Goal: Task Accomplishment & Management: Use online tool/utility

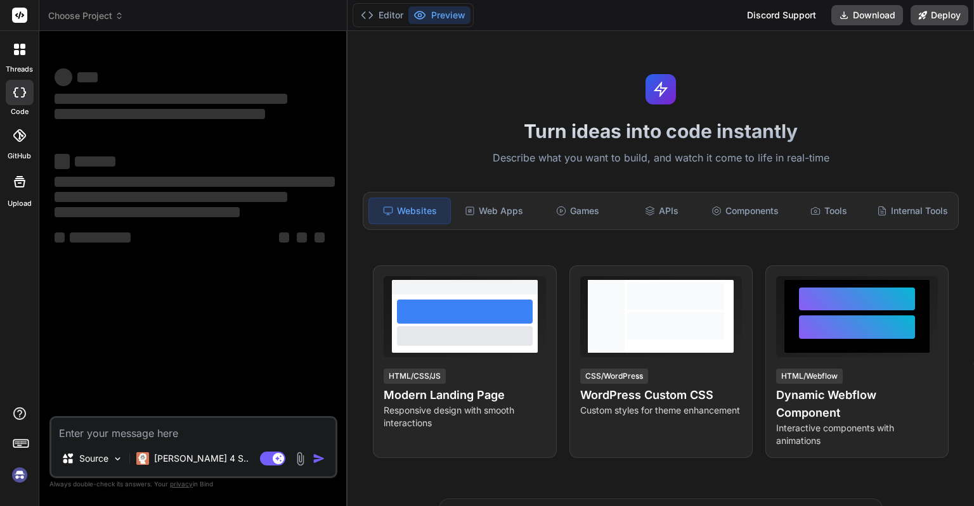
click at [146, 440] on textarea at bounding box center [193, 429] width 284 height 23
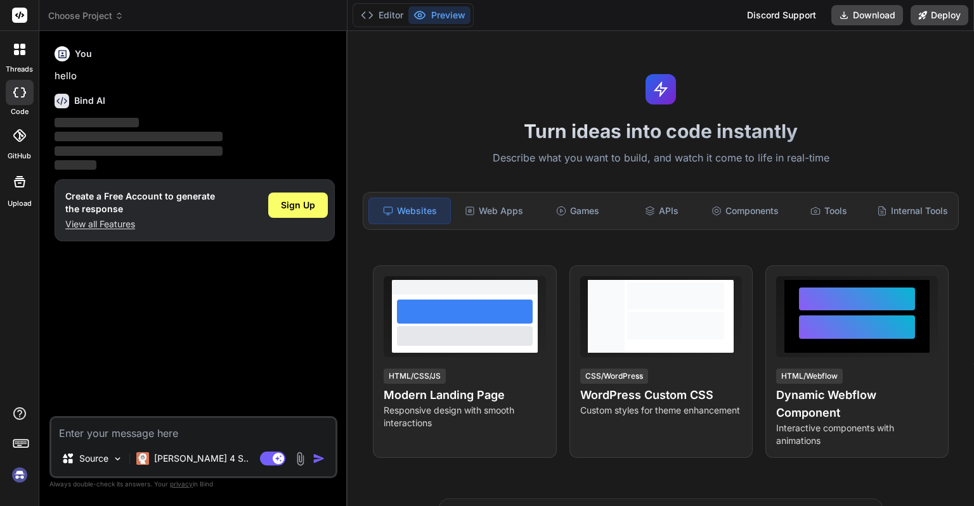
type textarea "x"
click at [146, 430] on textarea at bounding box center [193, 429] width 284 height 23
paste textarea "Loremi d sita-con, adipi-elitsedd eius-temp incidid utl et Dolo Magna Aliqua en…"
type textarea "Loremi d sita-con, adipi-elitsedd eius-temp incidid utl et Dolo Magna Aliqua en…"
type textarea "x"
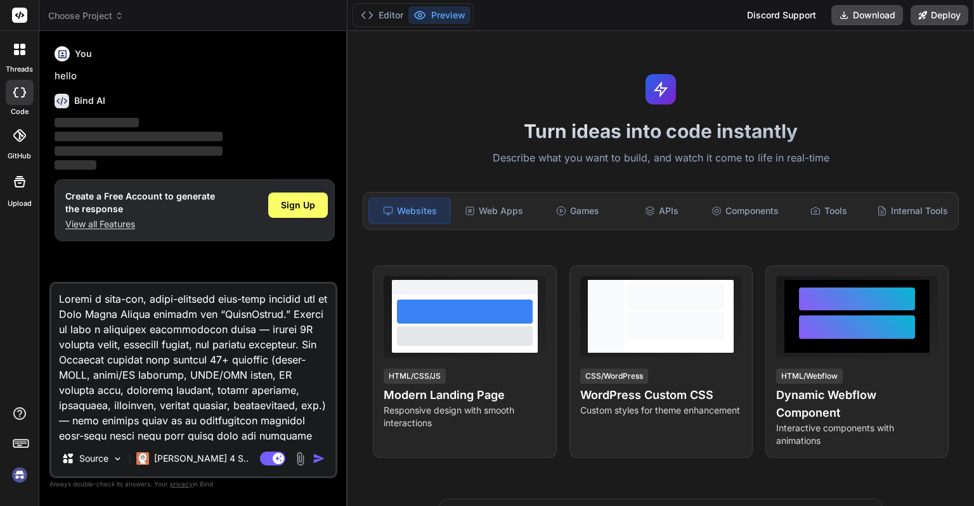
scroll to position [168, 0]
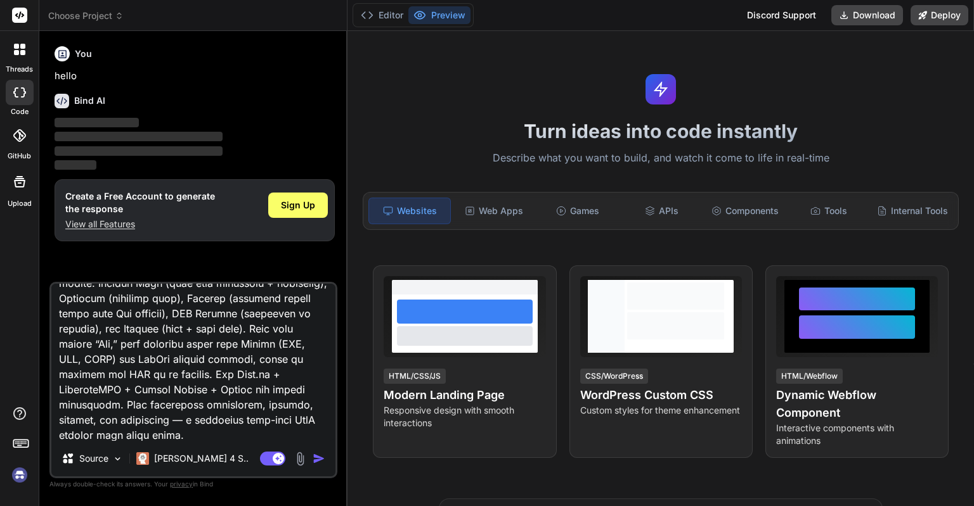
type textarea "Loremi d sita-con, adipi-elitsedd eius-temp incidid utl et Dolo Magna Aliqua en…"
click at [317, 458] on img "button" at bounding box center [318, 459] width 13 height 13
click at [304, 210] on span "Sign Up" at bounding box center [298, 205] width 34 height 13
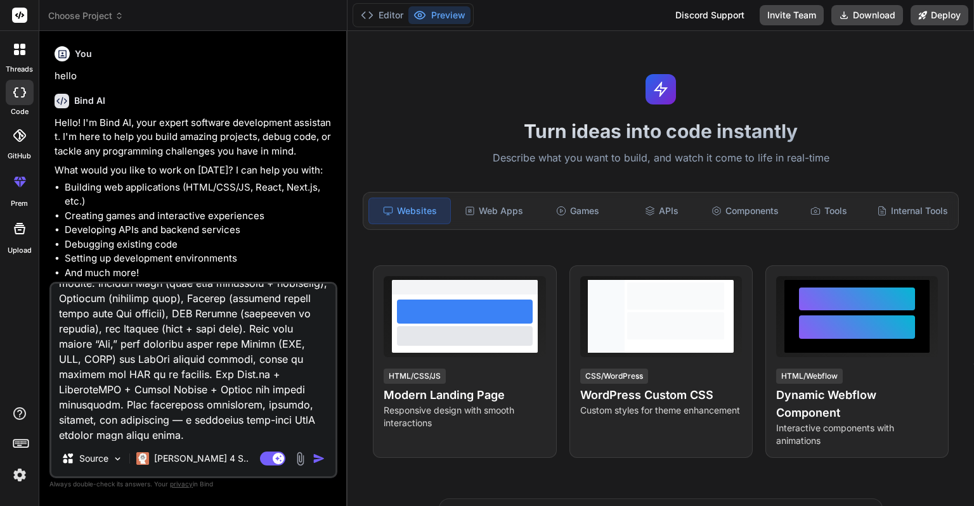
type textarea "x"
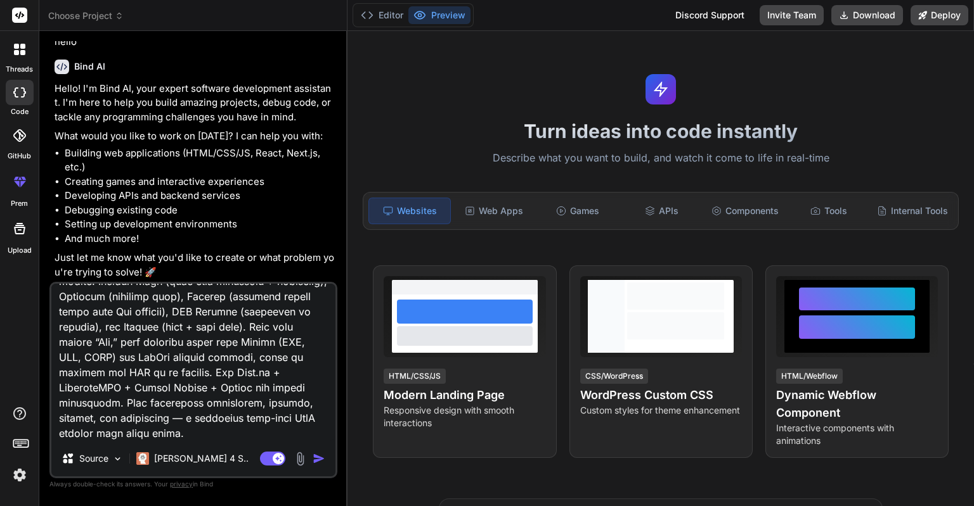
scroll to position [0, 0]
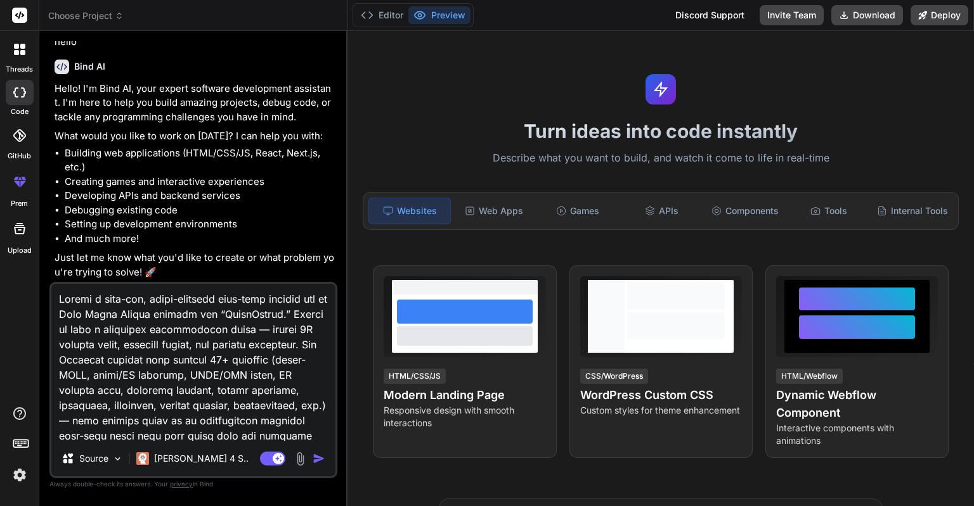
drag, startPoint x: 319, startPoint y: 433, endPoint x: 49, endPoint y: 134, distance: 403.4
click at [48, 134] on div "Bind AI Web Search Created with Pixso. Code Generator You hello Bind AI Hello! …" at bounding box center [193, 268] width 308 height 475
type textarea "x"
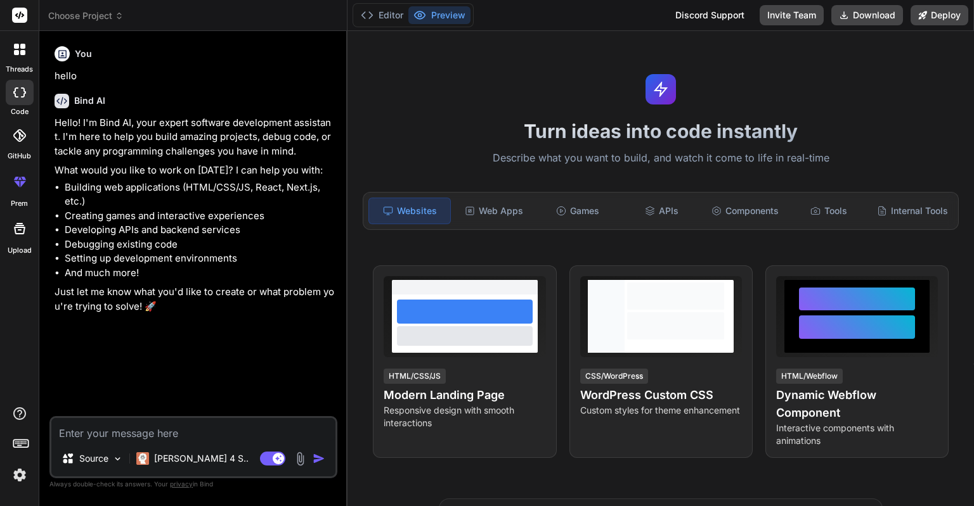
click at [119, 433] on textarea at bounding box center [193, 429] width 284 height 23
paste textarea "Lorem ip dolor-sitamet, cons-adipiscing elit-sedd eiusmodte incidid utl et Dolo…"
type textarea "Lorem ip dolor-sitamet, cons-adipiscing elit-sedd eiusmodte incidid utl et Dolo…"
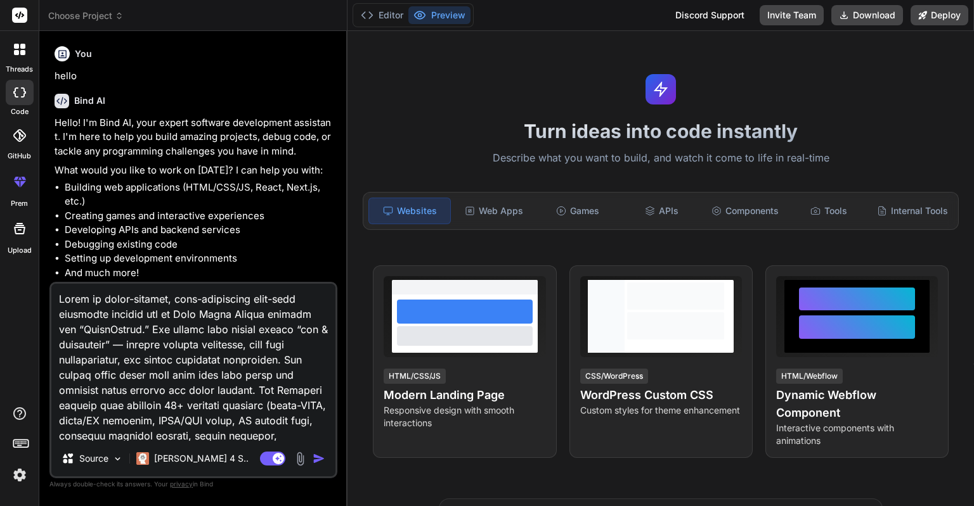
scroll to position [305, 0]
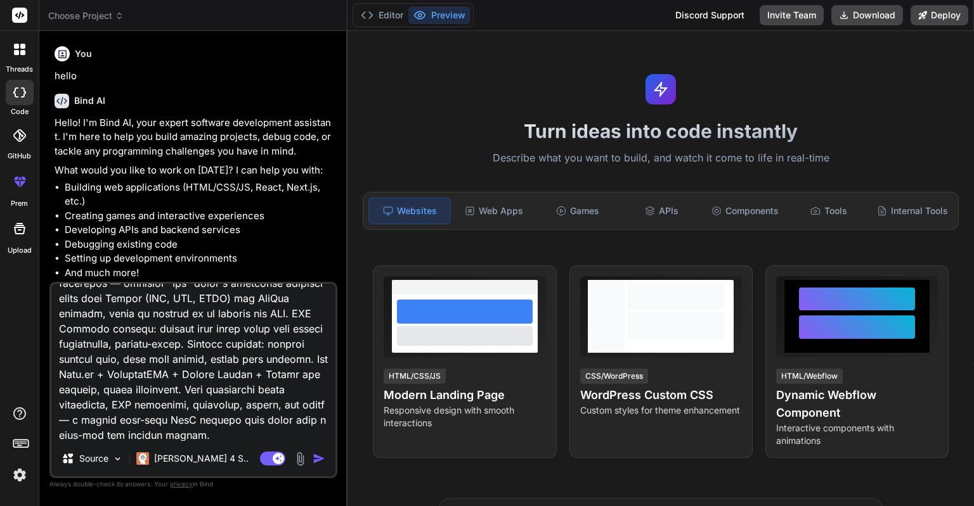
type textarea "x"
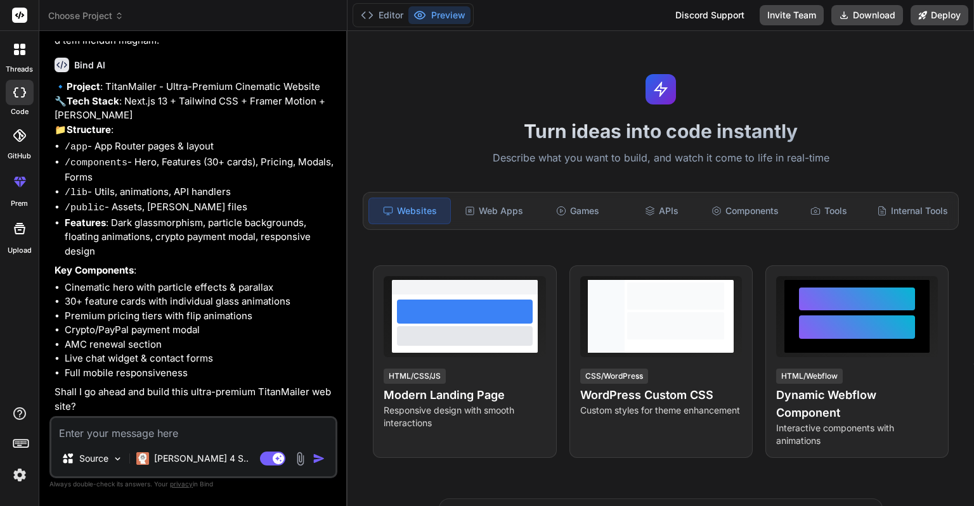
scroll to position [692, 0]
type textarea "x"
type textarea "g"
type textarea "x"
type textarea "go"
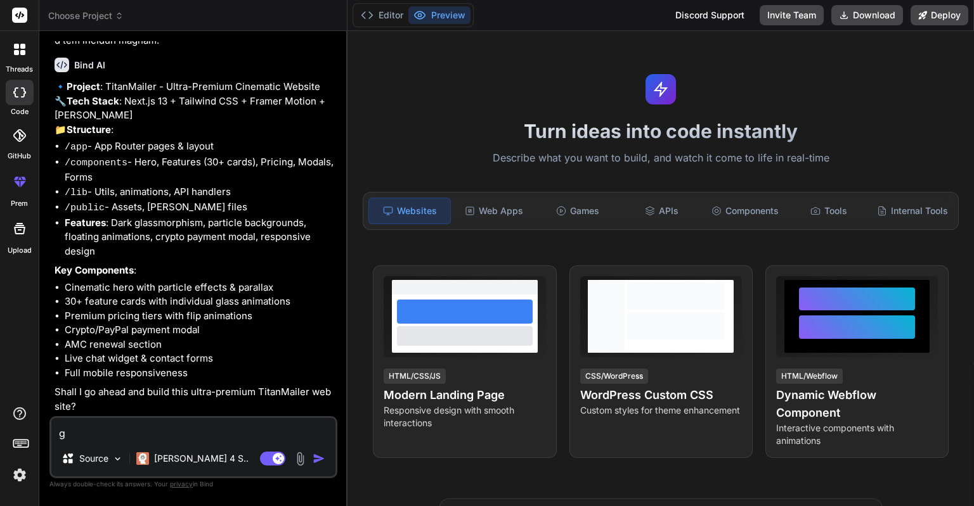
type textarea "x"
type textarea "go"
type textarea "x"
type textarea "go h"
type textarea "x"
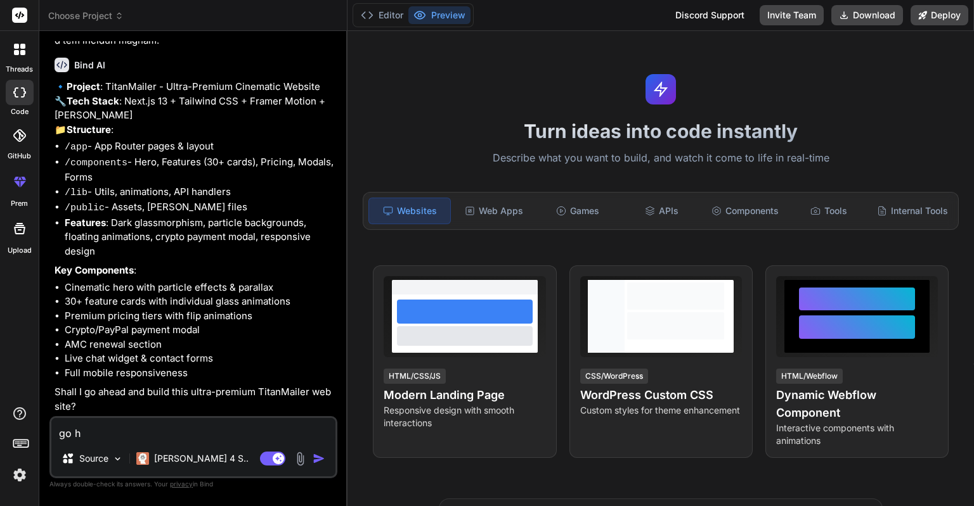
type textarea "go he"
type textarea "x"
type textarea "go hea"
type textarea "x"
type textarea "go head"
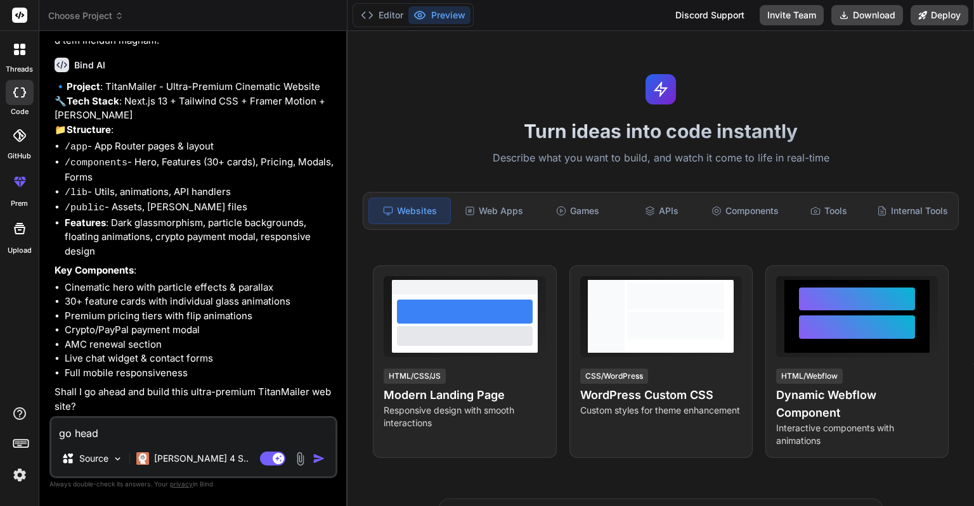
type textarea "x"
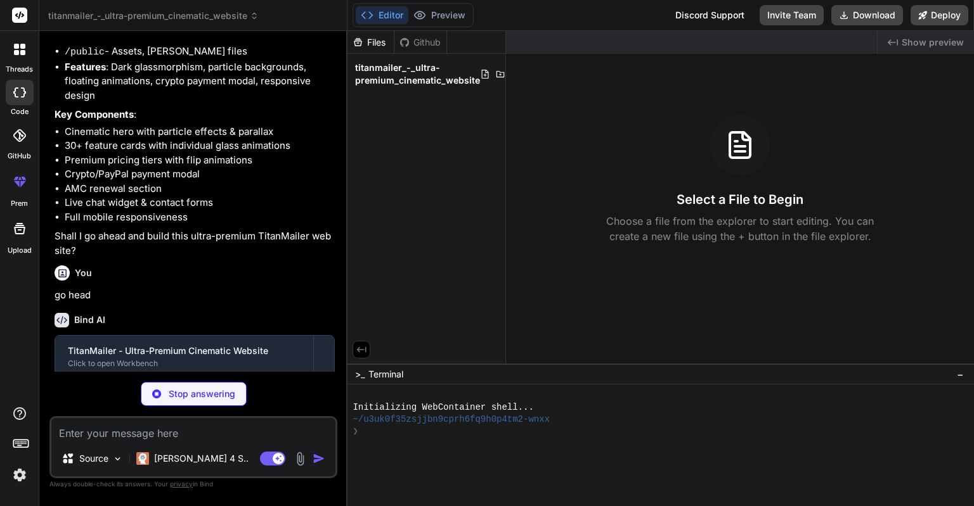
scroll to position [893, 0]
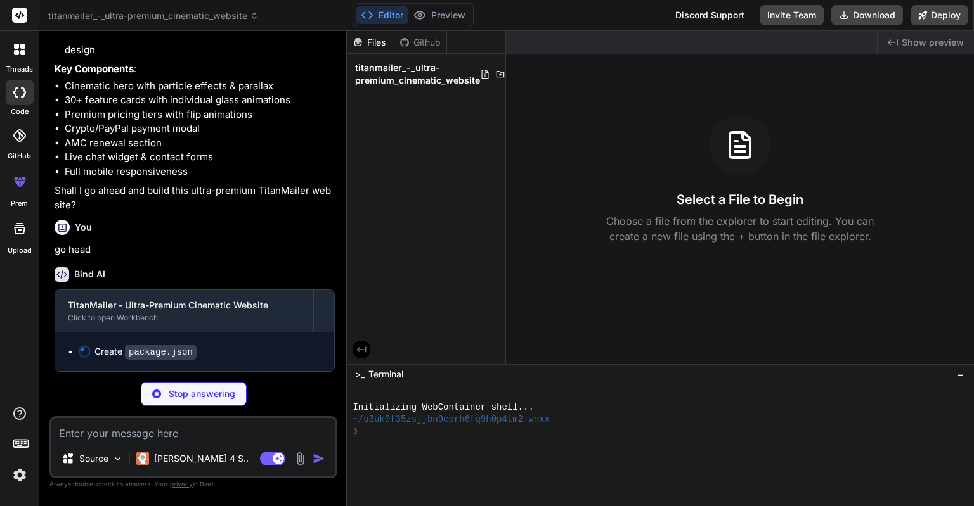
type textarea "x"
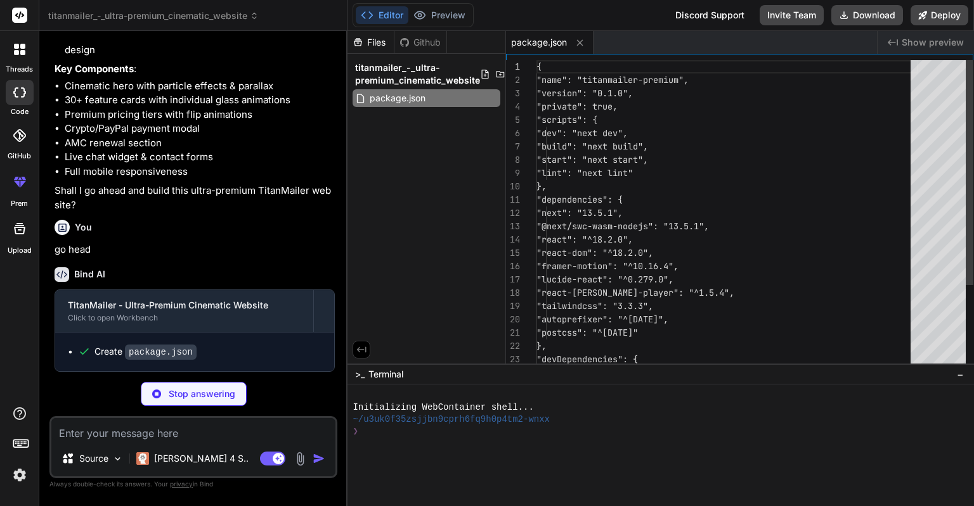
type textarea "x"
type textarea "module.exports = nextConfig"
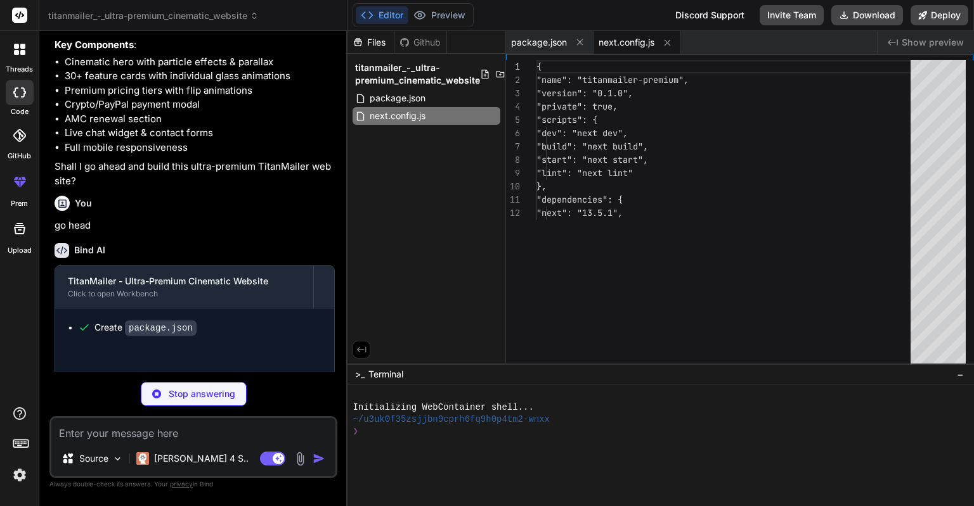
type textarea "x"
type textarea "}"
type textarea "x"
type textarea "module.exports = { plugins: { tailwindcss: {}, autoprefixer: {}, }, }"
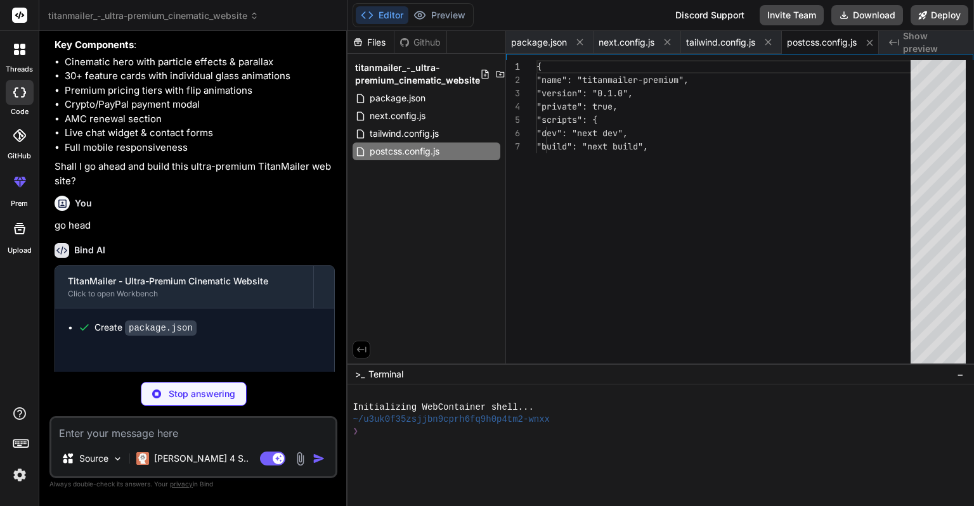
type textarea "x"
type textarea "box-shadow: 0 20px 40px rgba(0, 212, 255, 0.2); border-color: rgba(0, 212, 255,…"
type textarea "x"
type textarea "<html lang="en"> <body className={inter.className}>{children}</body> </html> ) }"
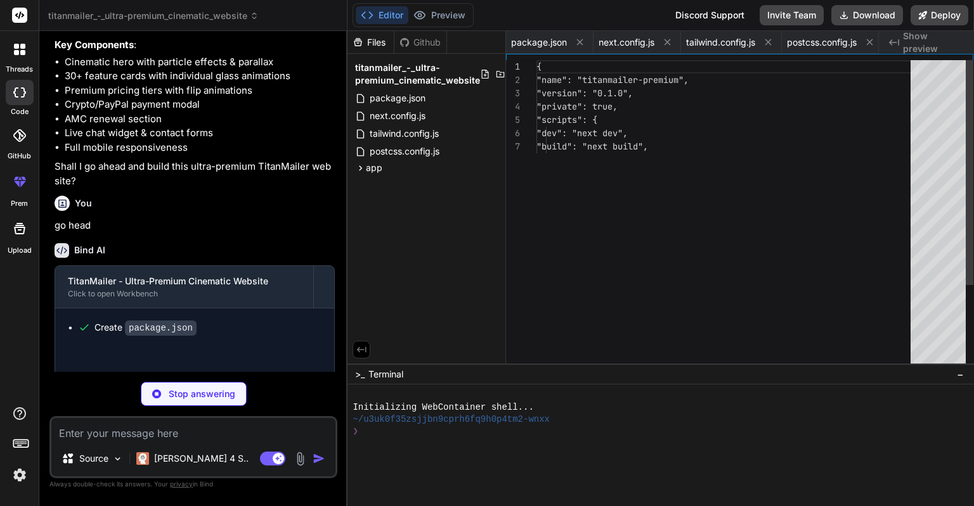
type textarea "x"
type textarea "}"
type textarea "x"
type textarea "animationDuration: `${15 + Math.random() * 10}s`, }} /> ))} </div> ) }"
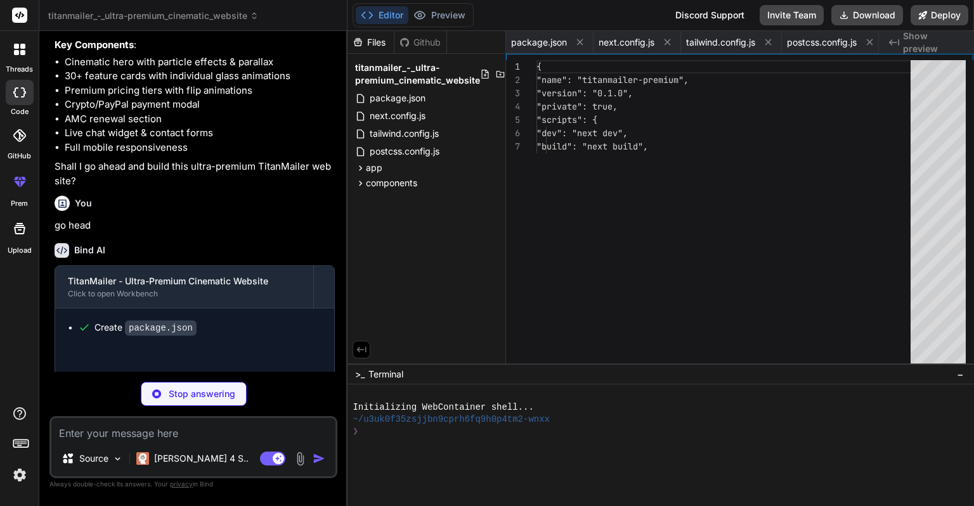
type textarea "x"
type textarea "</div> </div> </section> ) }"
type textarea "x"
type textarea ") }"
type textarea "x"
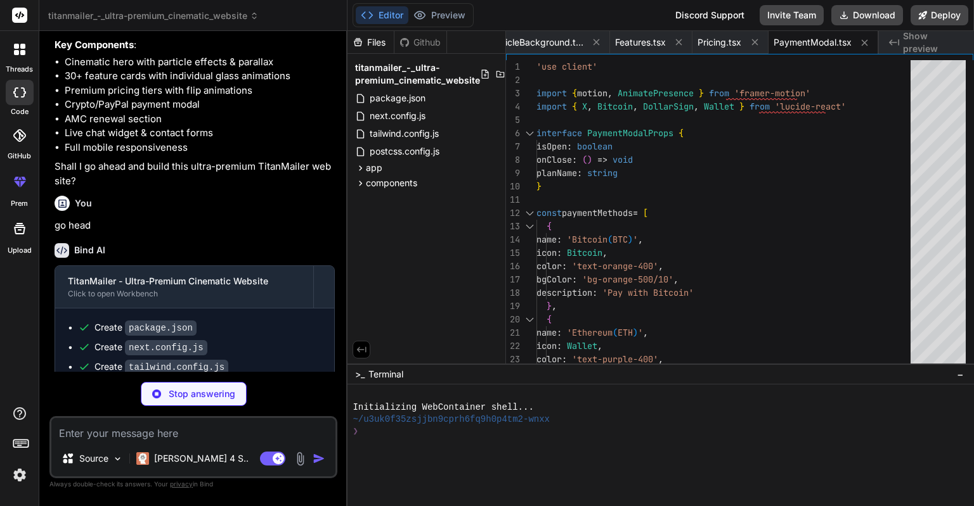
scroll to position [1125, 0]
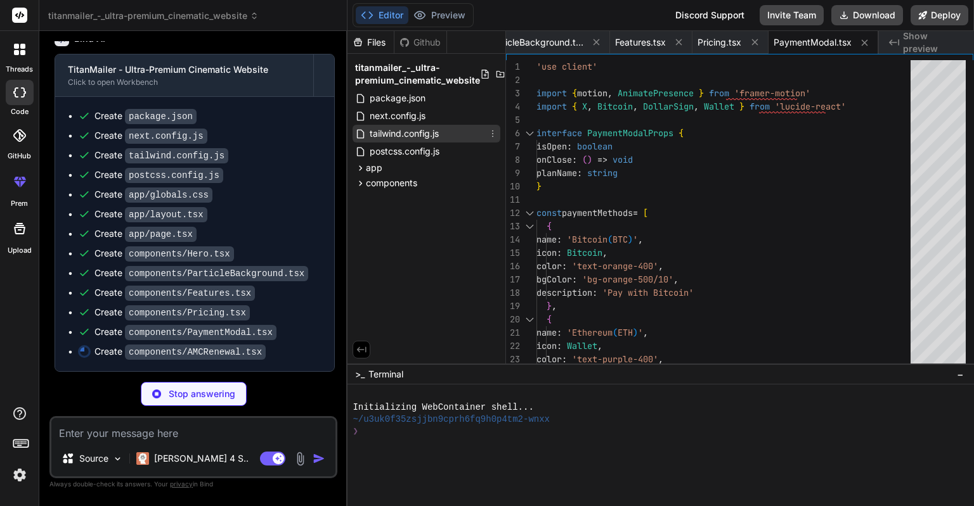
type textarea "x"
click at [423, 126] on span "tailwind.config.js" at bounding box center [404, 133] width 72 height 15
type textarea "}"
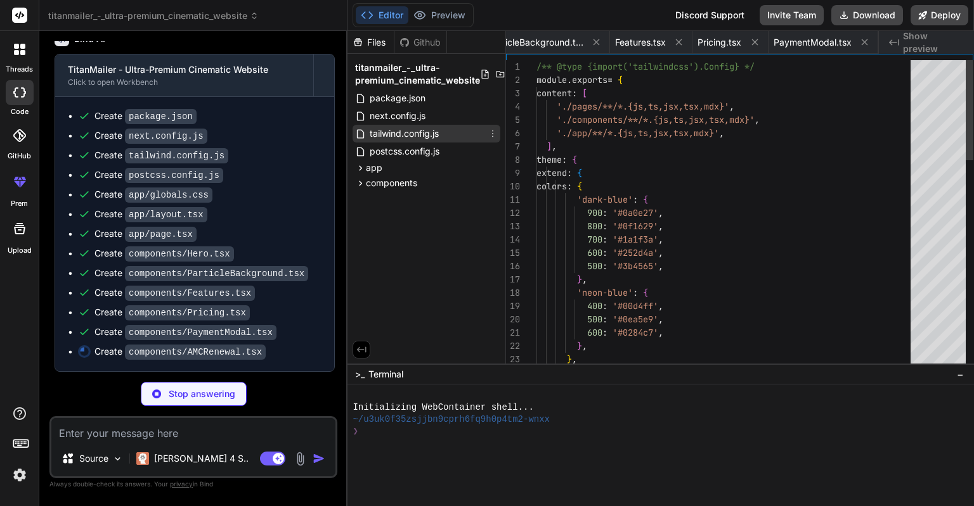
scroll to position [0, 176]
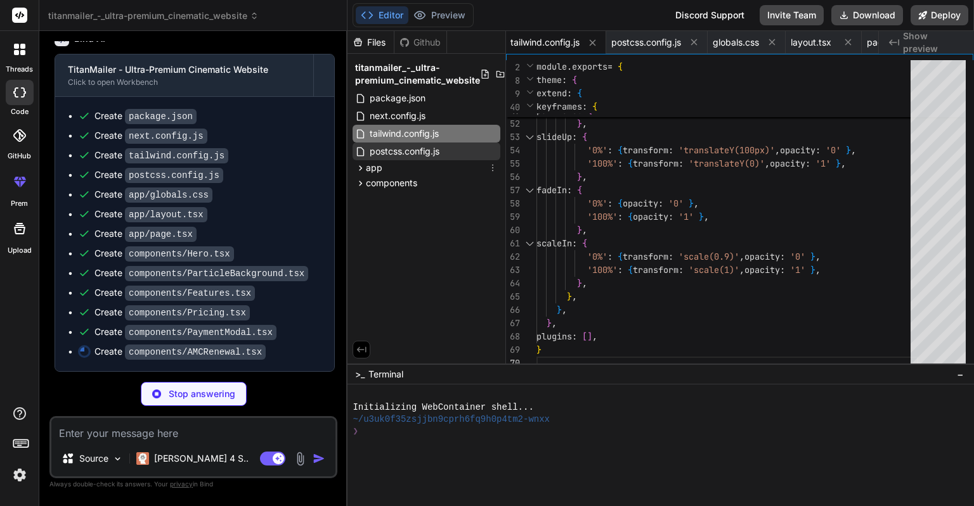
type textarea "x"
click at [456, 148] on div "postcss.config.js" at bounding box center [426, 152] width 148 height 18
type textarea "module.exports = { plugins: { tailwindcss: {}, autoprefixer: {}, }, }"
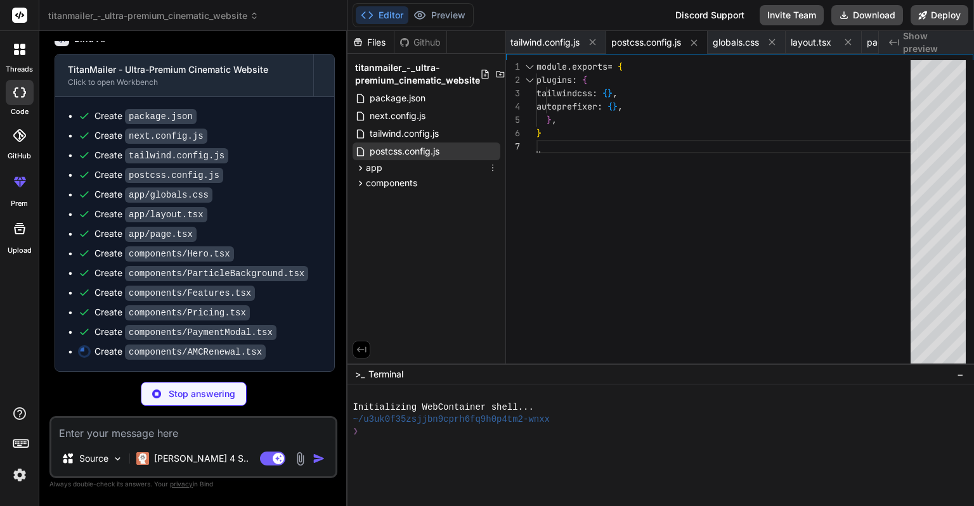
click at [418, 158] on span "postcss.config.js" at bounding box center [404, 151] width 72 height 15
click at [414, 165] on div "app" at bounding box center [426, 167] width 148 height 15
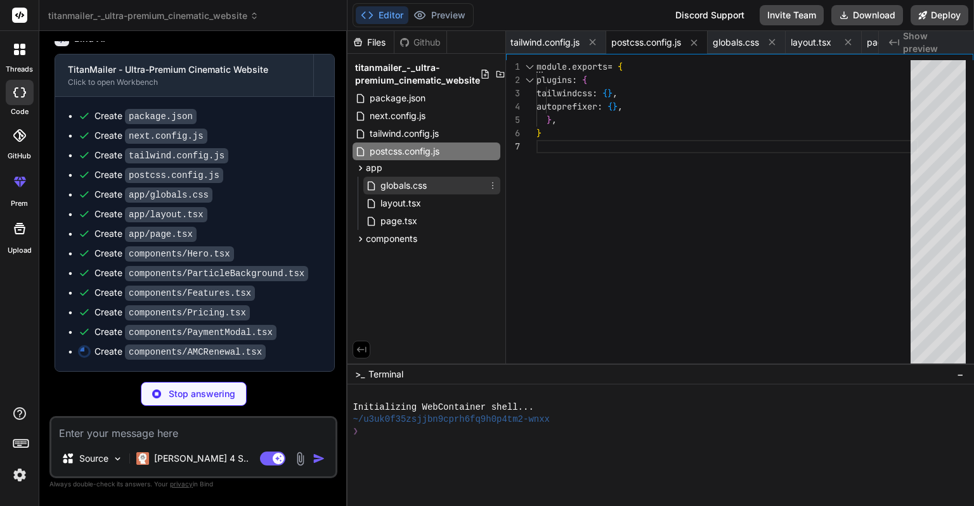
type textarea "x"
click at [418, 192] on span "globals.css" at bounding box center [403, 185] width 49 height 15
type textarea "box-shadow: 0 20px 40px rgba(0, 212, 255, 0.2); border-color: rgba(0, 212, 255,…"
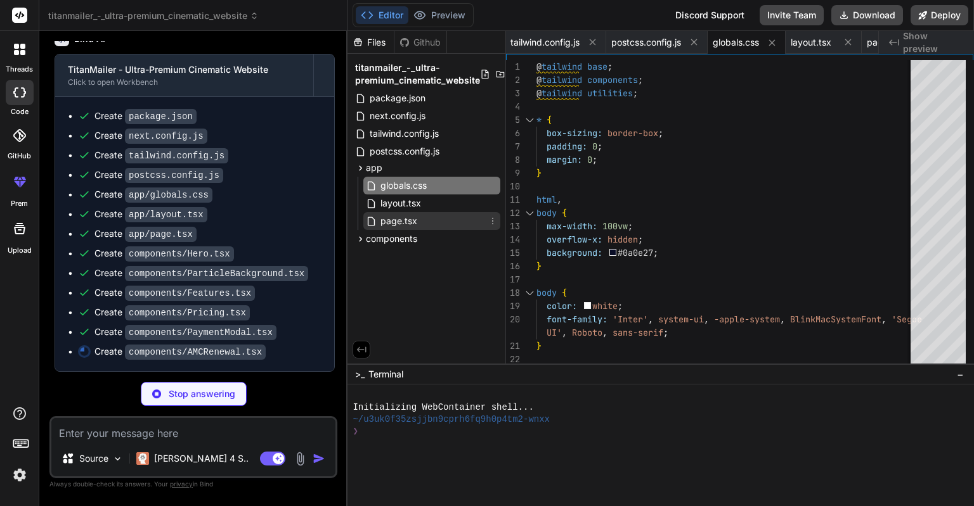
type textarea "x"
click at [434, 219] on div "page.tsx" at bounding box center [431, 221] width 137 height 18
type textarea "}"
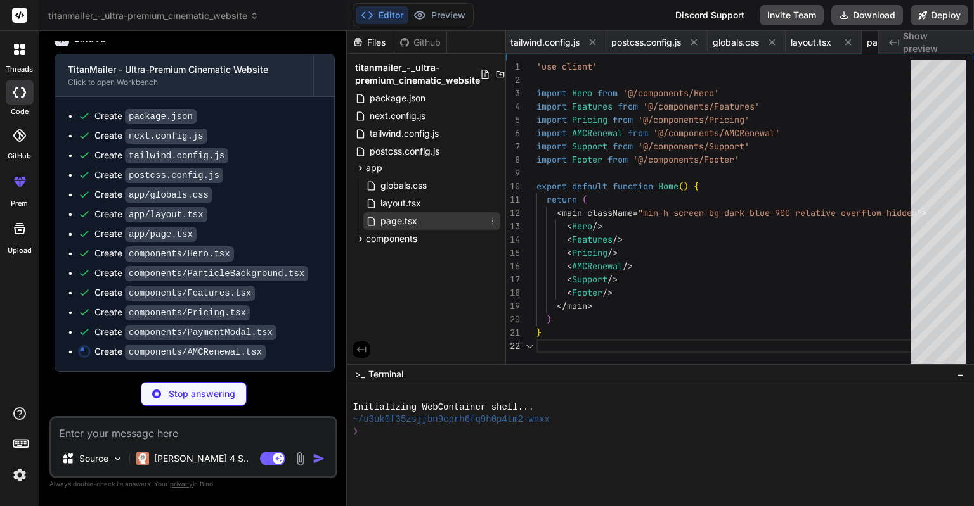
scroll to position [0, 240]
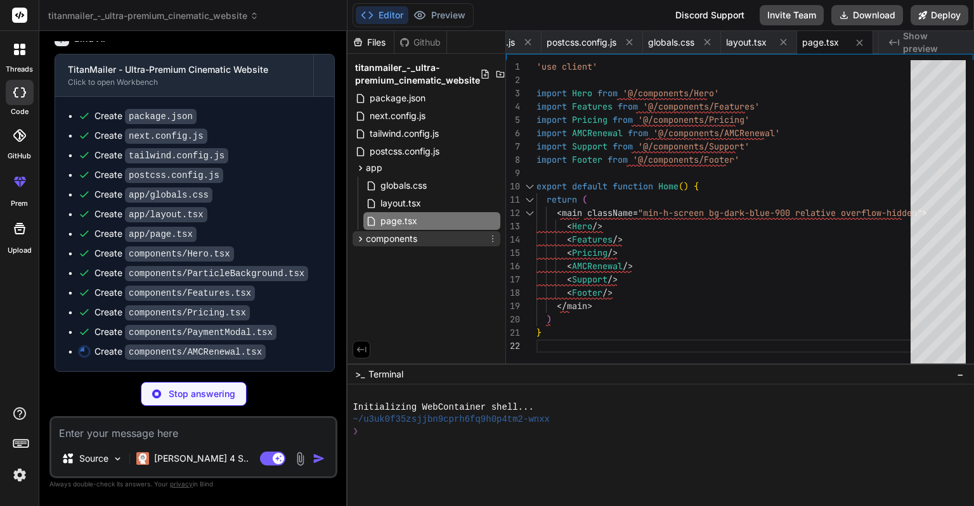
click at [420, 235] on div "components" at bounding box center [426, 238] width 148 height 15
type textarea "x"
type textarea "</motion.div> </form> </motion.div> </div> </section> ) }"
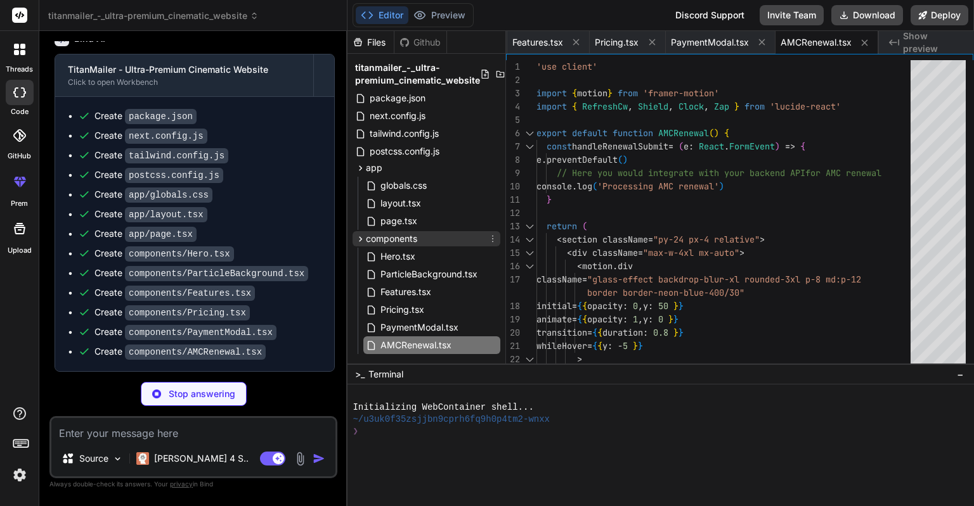
scroll to position [22, 0]
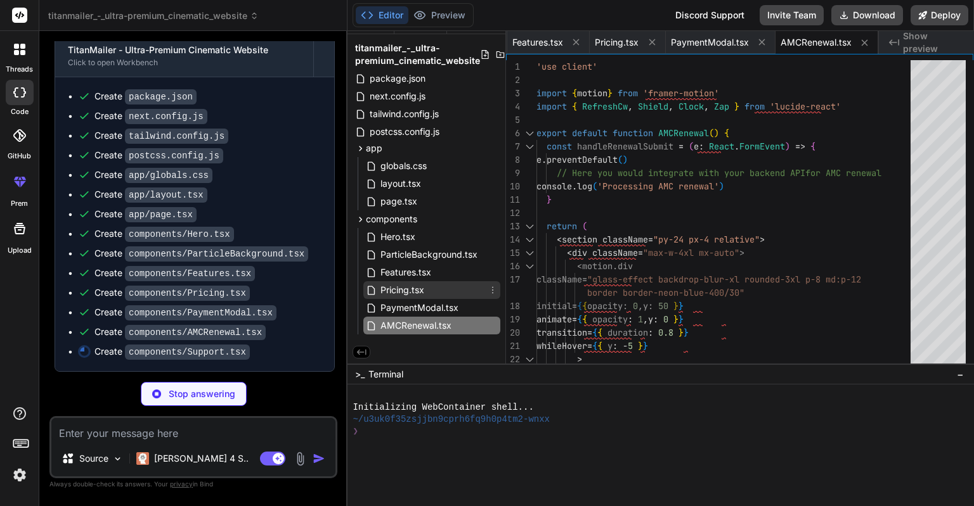
type textarea "x"
click at [414, 286] on span "Pricing.tsx" at bounding box center [402, 290] width 46 height 15
type textarea ") }"
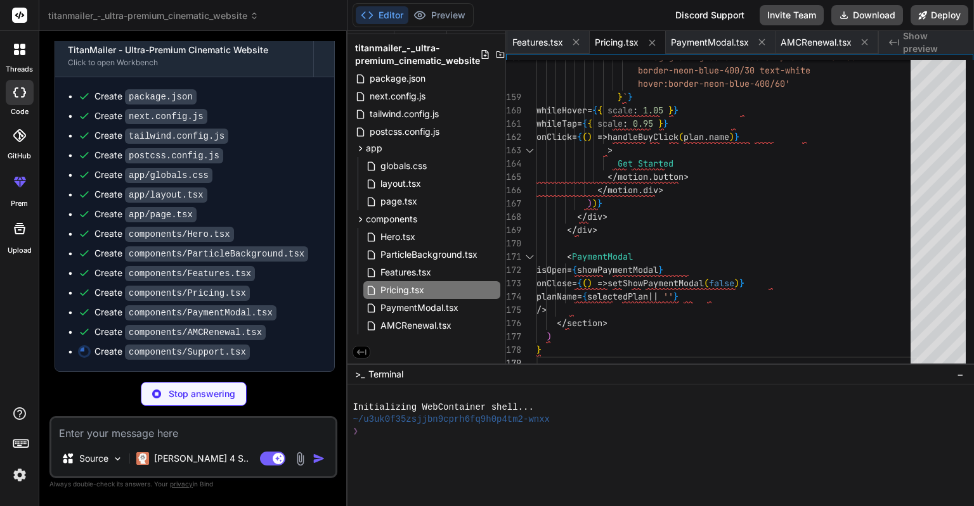
type textarea "x"
type textarea "</section> ) }"
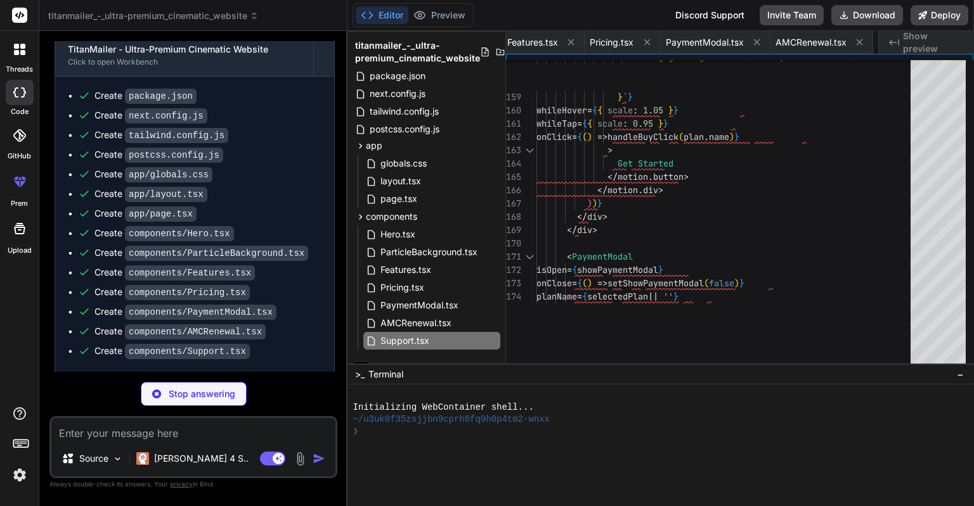
type textarea "x"
type textarea "<p className="text-gray-400 text-sm mt-2 md:mt-0"> Built with Next.js & Tailwin…"
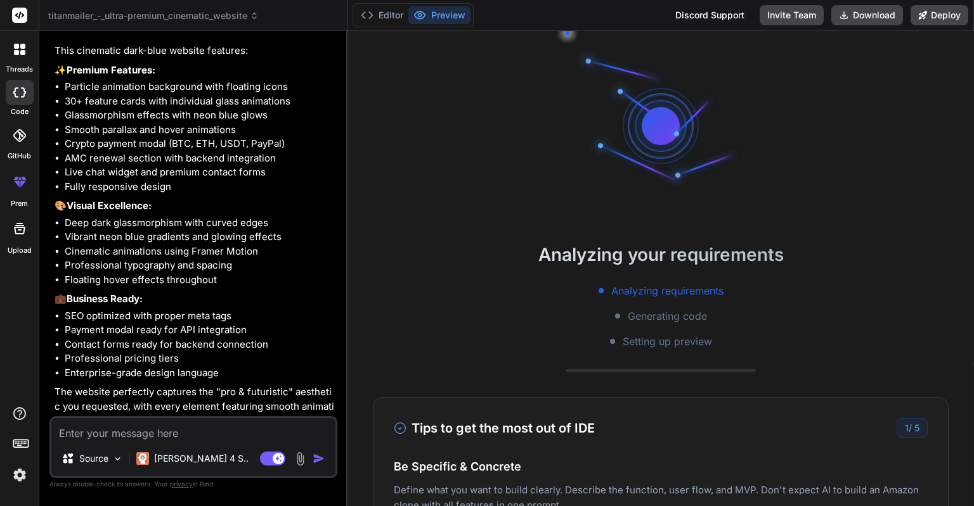
scroll to position [1602, 0]
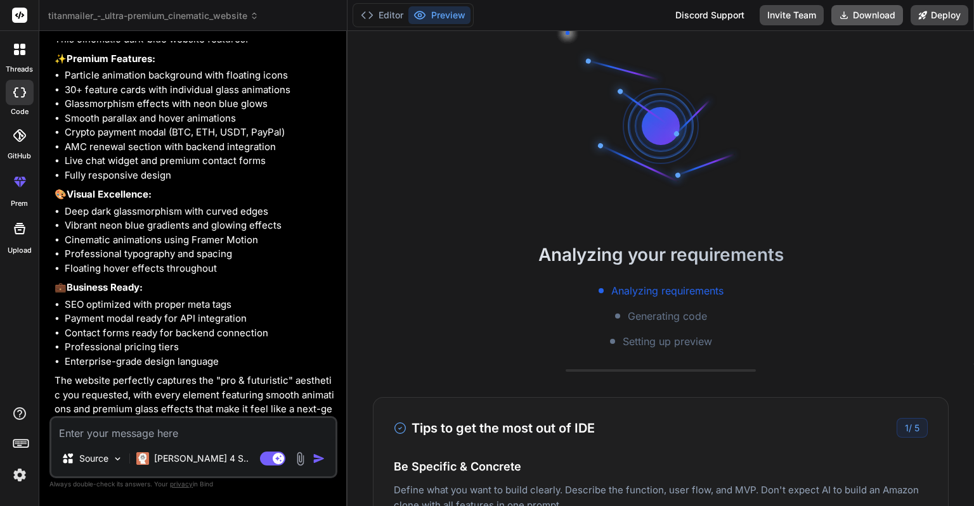
click at [870, 17] on button "Download" at bounding box center [867, 15] width 72 height 20
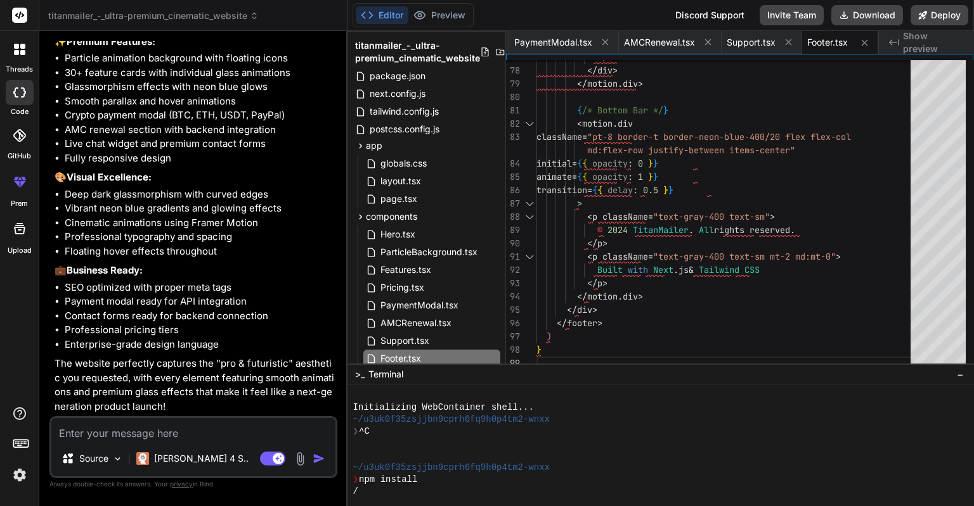
type textarea "x"
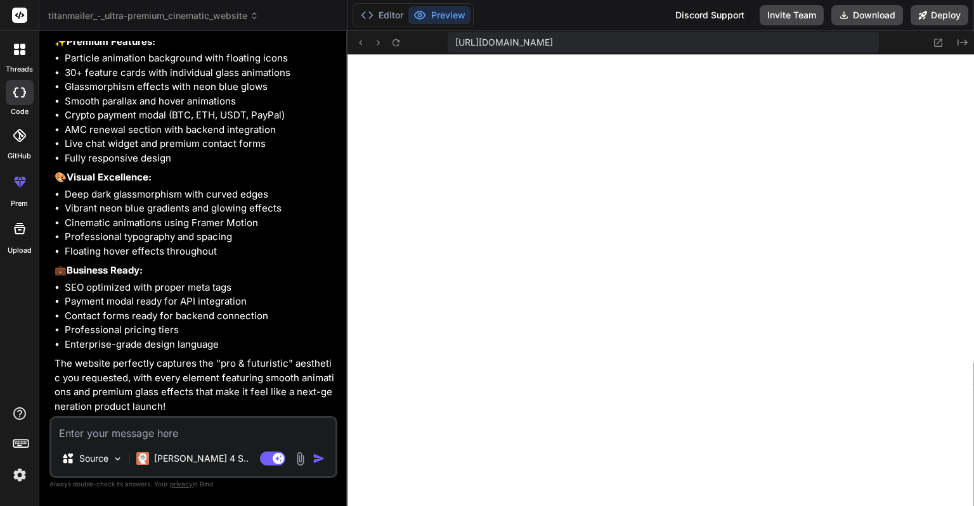
scroll to position [1168, 0]
click at [145, 427] on textarea at bounding box center [193, 429] width 284 height 23
paste textarea "Failed to compile ./app/page.tsx:3:0 Module not found: Can't resolve '@/compone…"
type textarea "Failed to compile ./app/page.tsx:3:0 Module not found: Can't resolve '@/compone…"
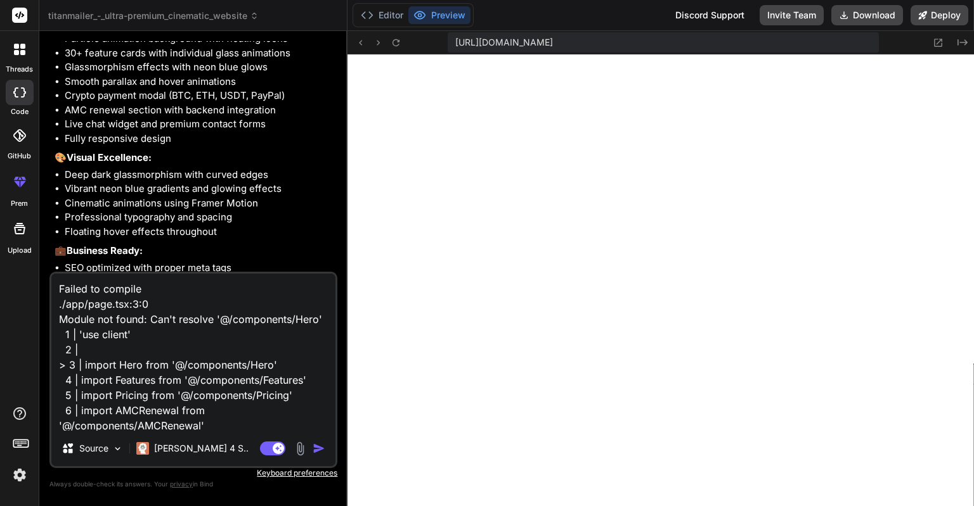
type textarea "x"
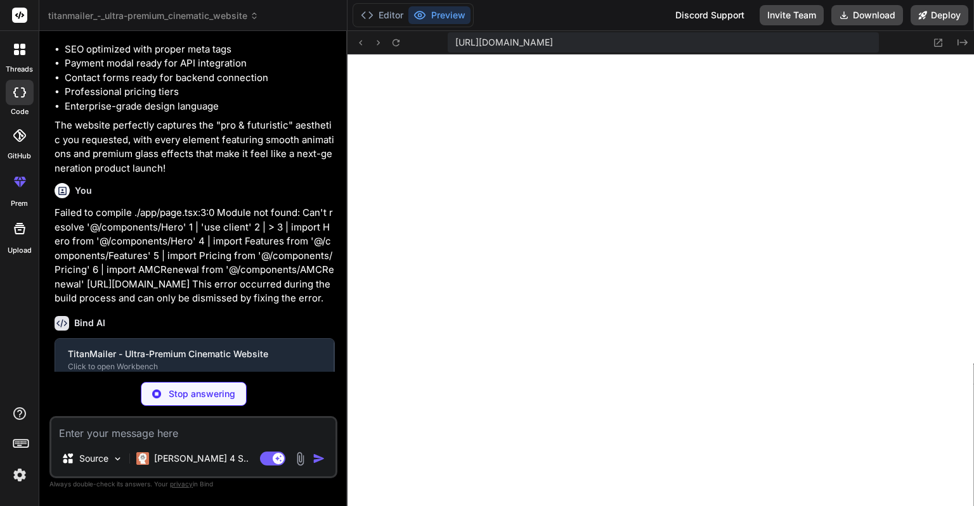
scroll to position [1870, 0]
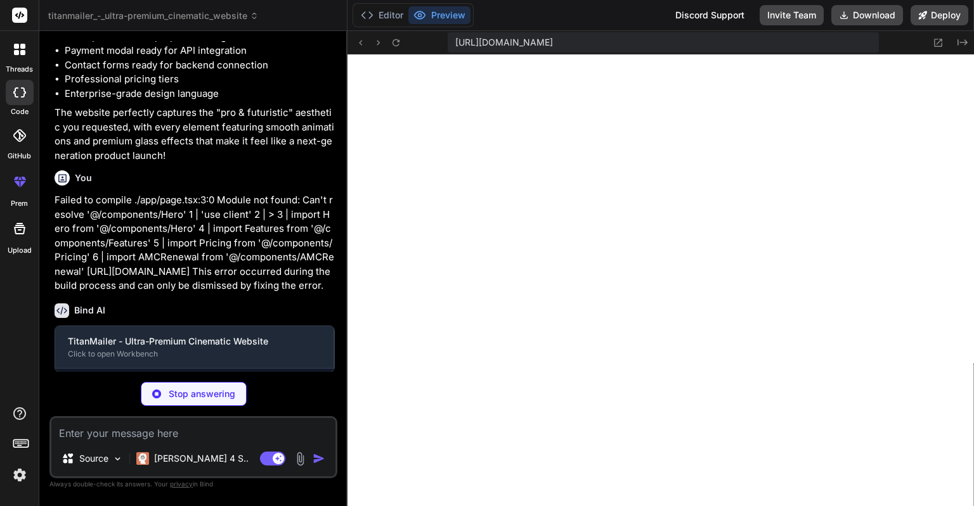
type textarea "x"
type textarea "{ "compilerOptions": { "baseUrl": ".", "paths": { "@/*": ["./*"] } } }"
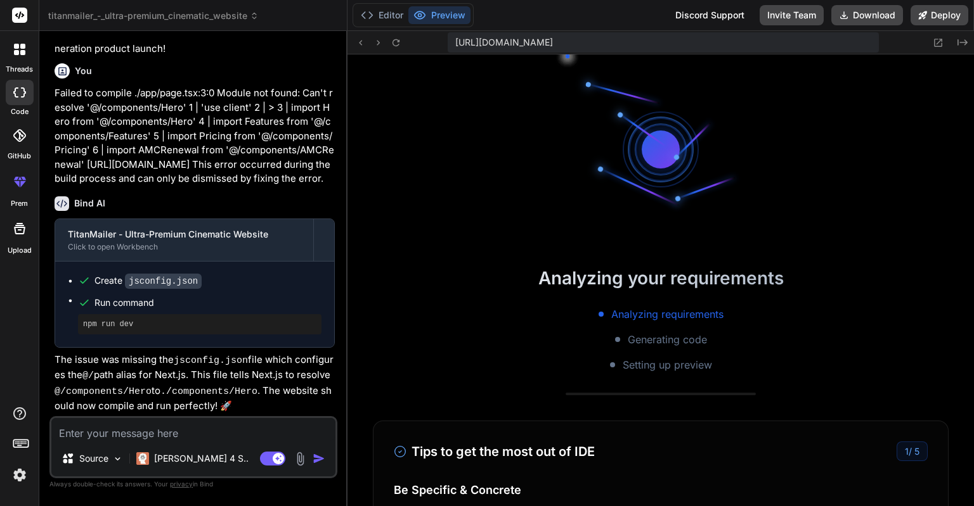
scroll to position [2986, 0]
type textarea "x"
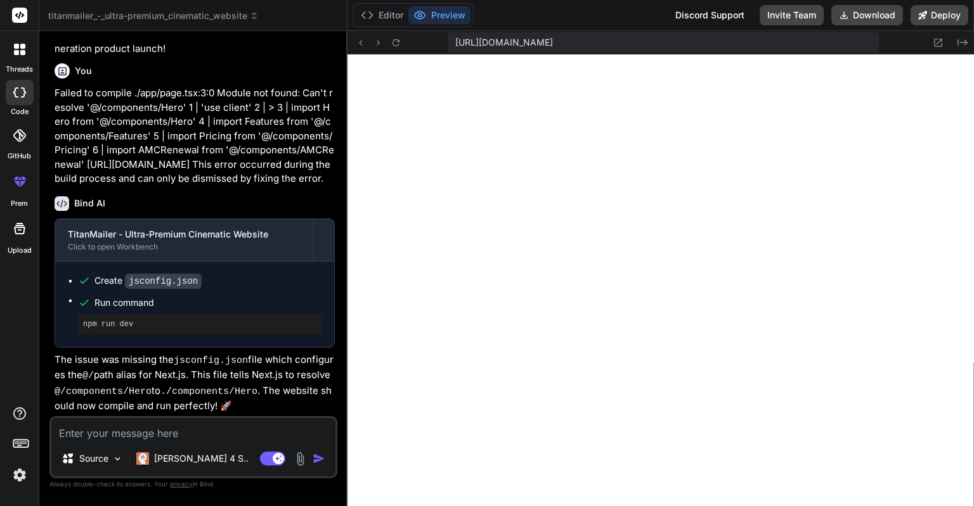
click at [157, 432] on textarea at bounding box center [193, 429] width 284 height 23
paste textarea "Failed to compile ./app/page.tsx:3:0 Module not found: Can't resolve '@/compone…"
type textarea "Failed to compile ./app/page.tsx:3:0 Module not found: Can't resolve '@/compone…"
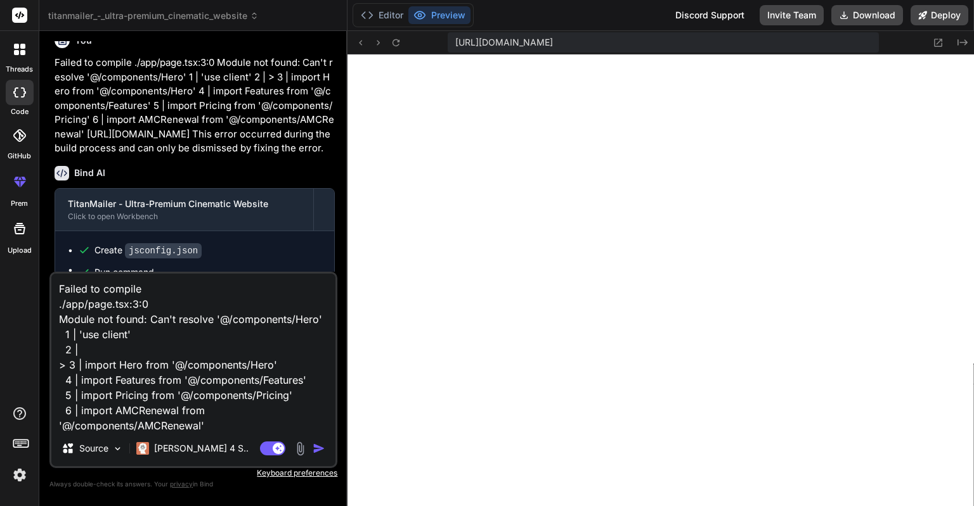
type textarea "x"
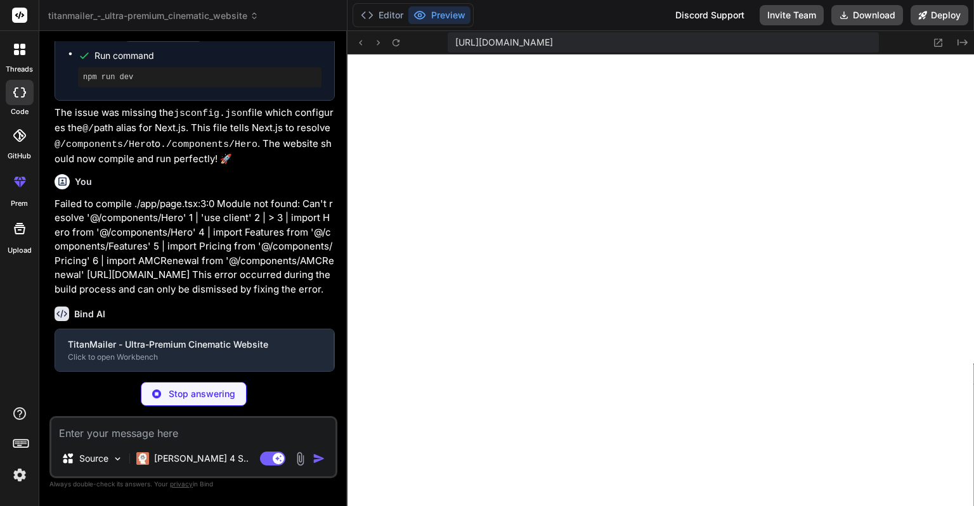
scroll to position [2239, 0]
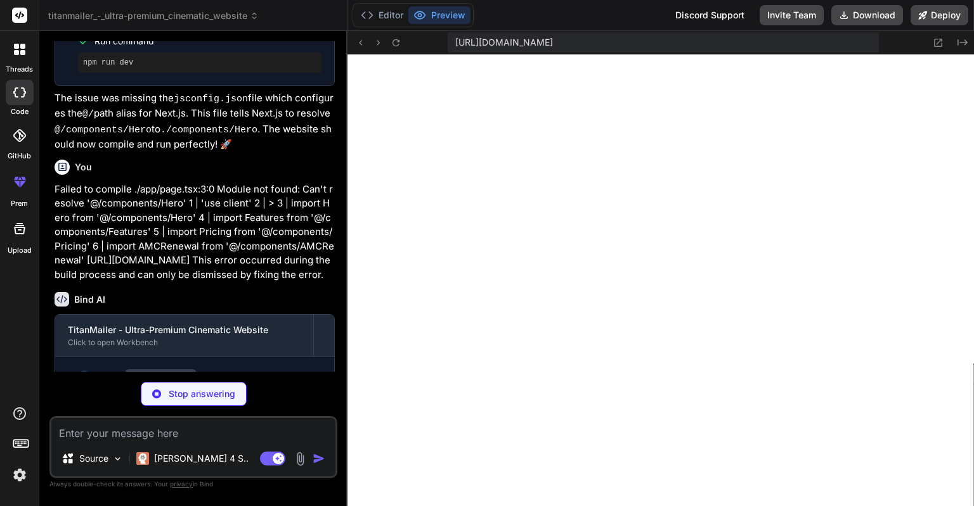
type textarea "x"
type textarea "}"
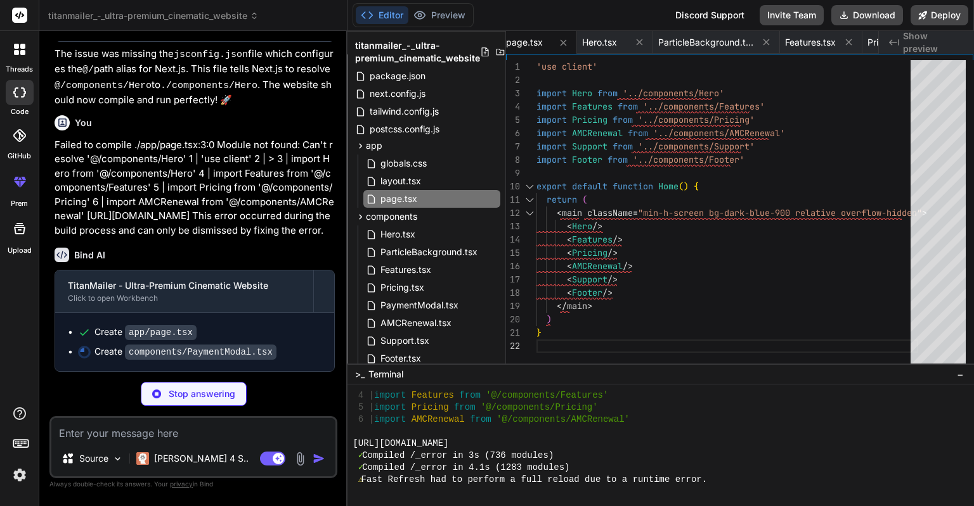
scroll to position [3468, 0]
type textarea "x"
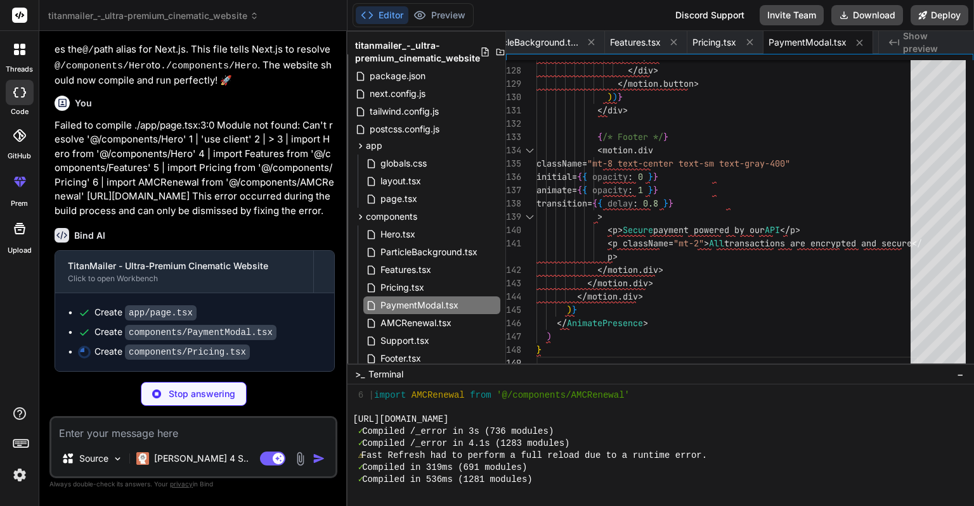
scroll to position [2347, 0]
type textarea "x"
type textarea ") }"
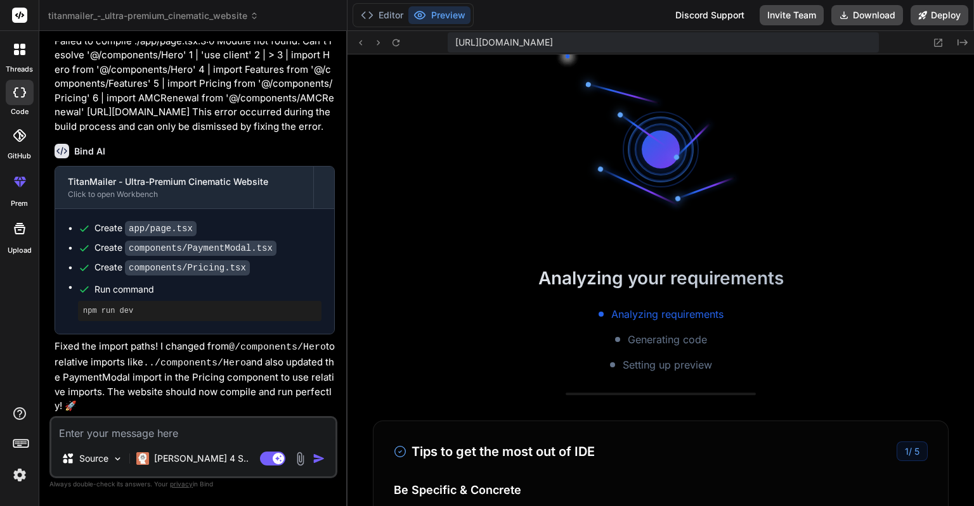
scroll to position [5323, 0]
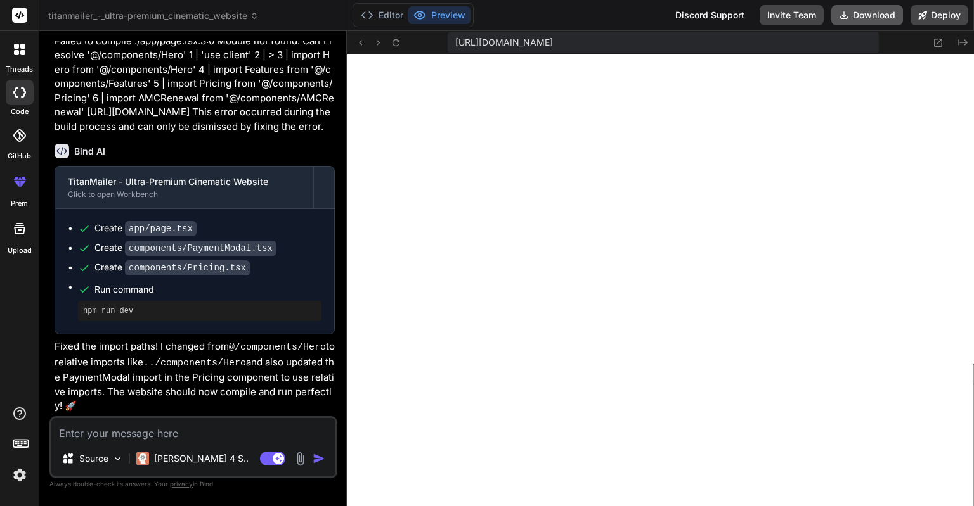
click at [881, 12] on button "Download" at bounding box center [867, 15] width 72 height 20
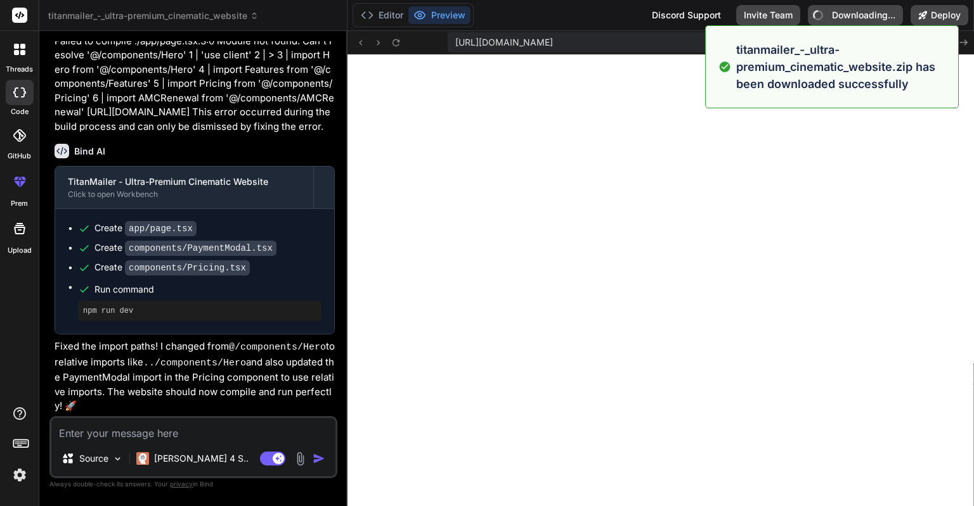
type textarea "x"
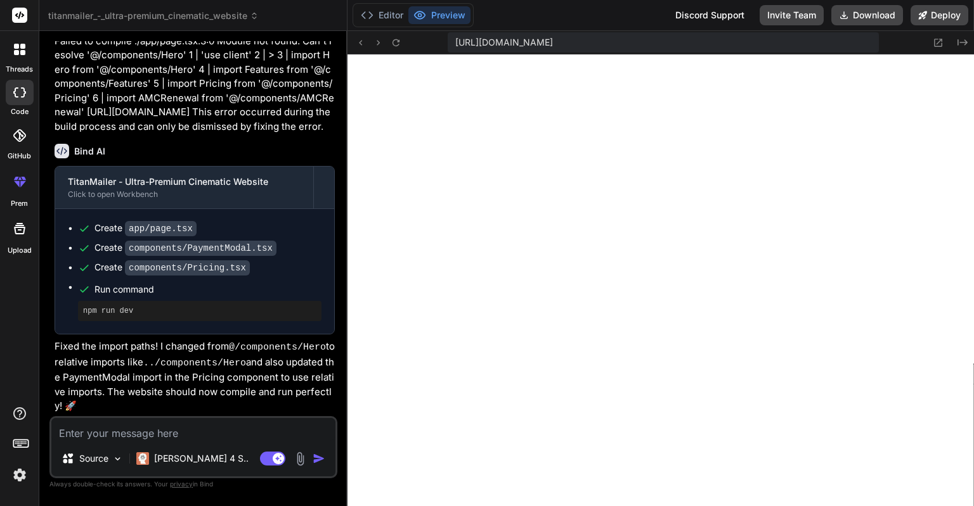
scroll to position [5359, 0]
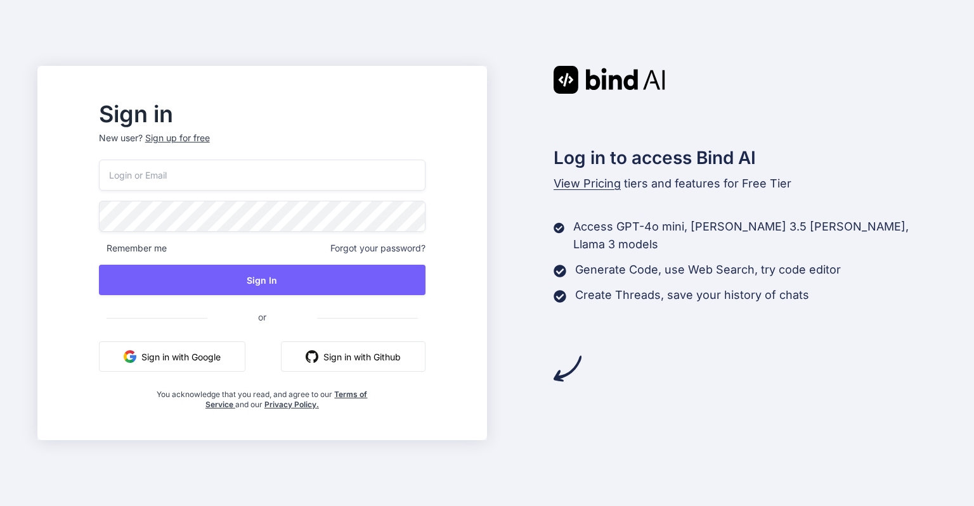
click at [197, 351] on button "Sign in with Google" at bounding box center [172, 357] width 146 height 30
